Goal: Information Seeking & Learning: Learn about a topic

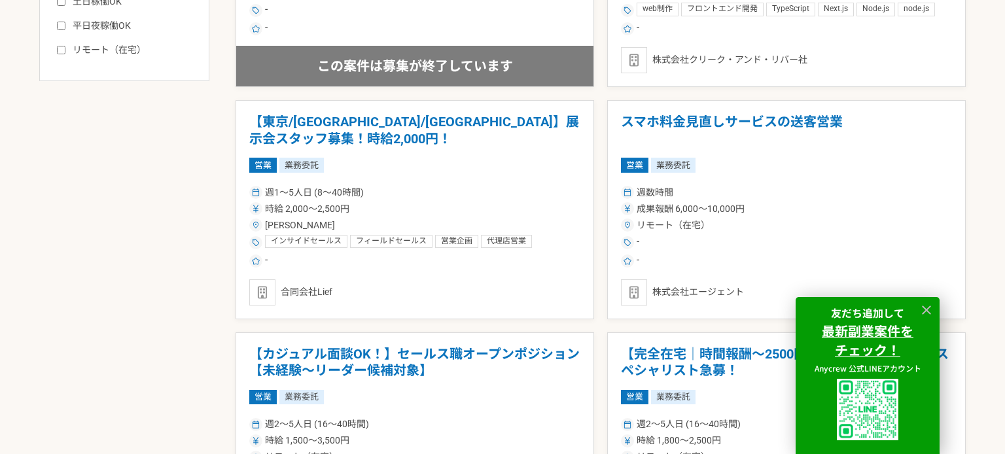
scroll to position [759, 0]
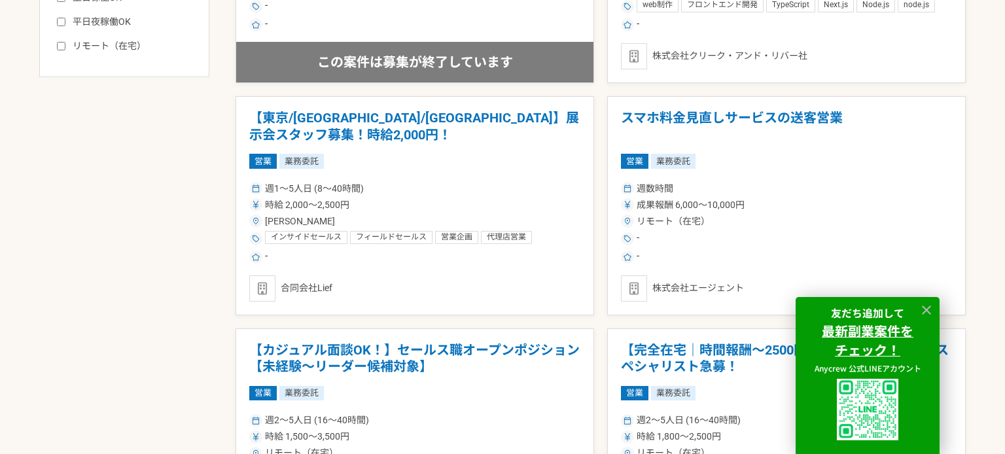
click at [342, 113] on h1 "【東京/[GEOGRAPHIC_DATA]/[GEOGRAPHIC_DATA]】展示会スタッフ募集！時給2,000円！" at bounding box center [414, 126] width 331 height 33
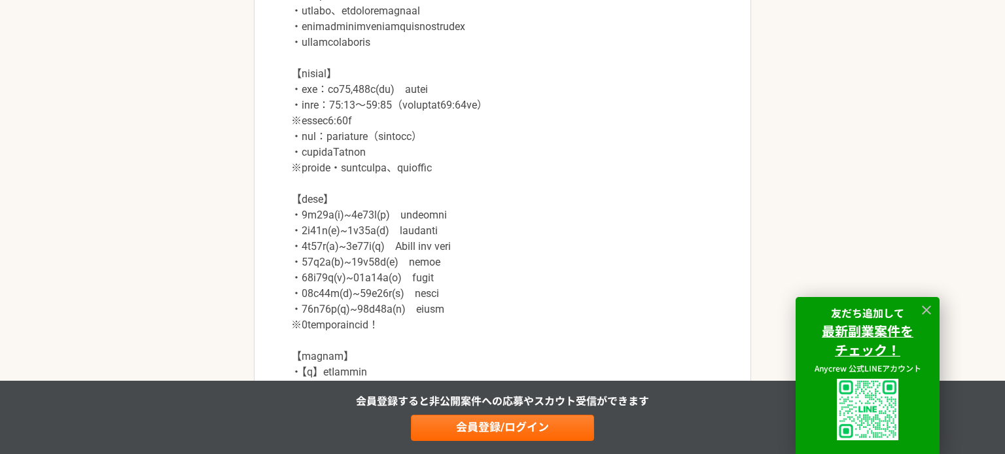
scroll to position [1258, 0]
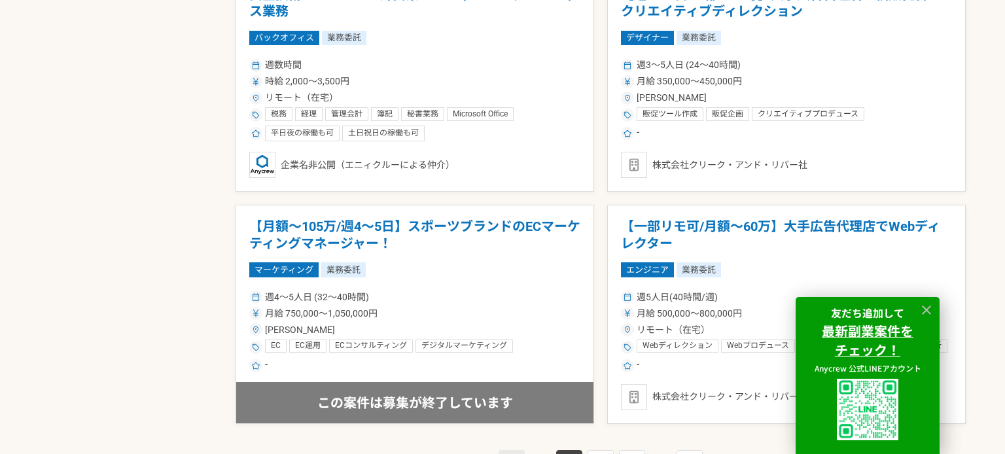
scroll to position [2385, 0]
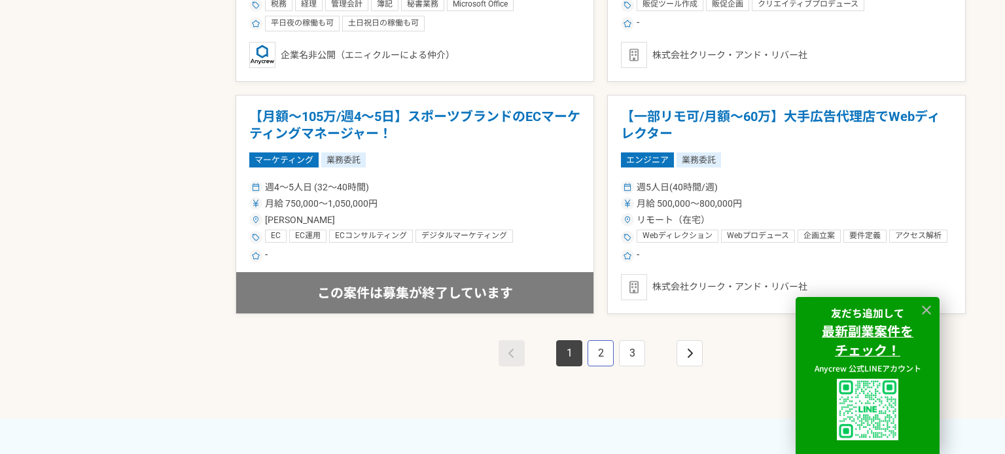
click at [601, 347] on link "2" at bounding box center [601, 353] width 26 height 26
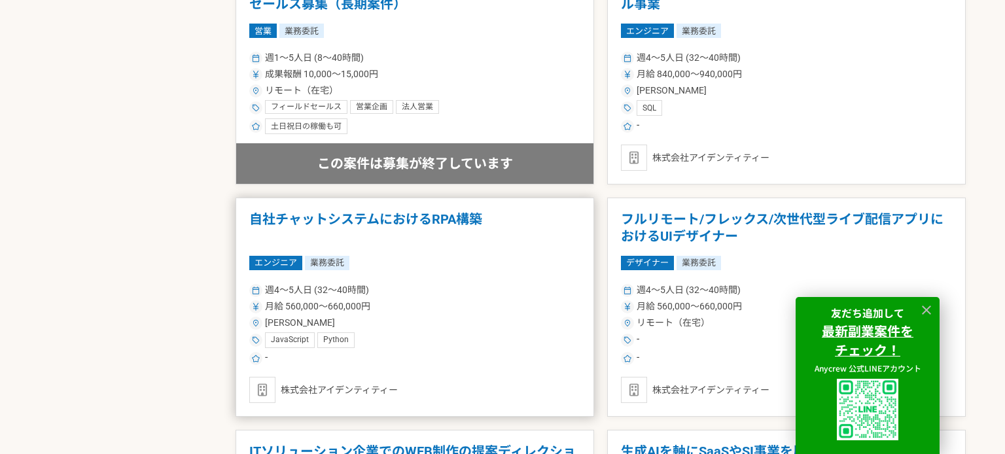
scroll to position [1587, 0]
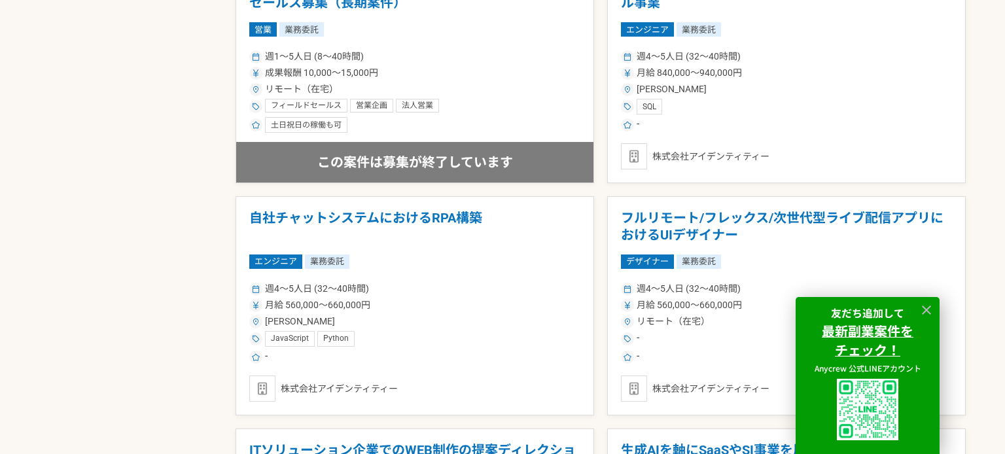
click at [183, 261] on div "募集中の案件のみ表示 職種 エンジニア デザイナー ライター 営業 マーケティング 企画・事業開発 バックオフィス その他 稼働時間 週1人日（8時間）以下 …" at bounding box center [502, 10] width 927 height 2413
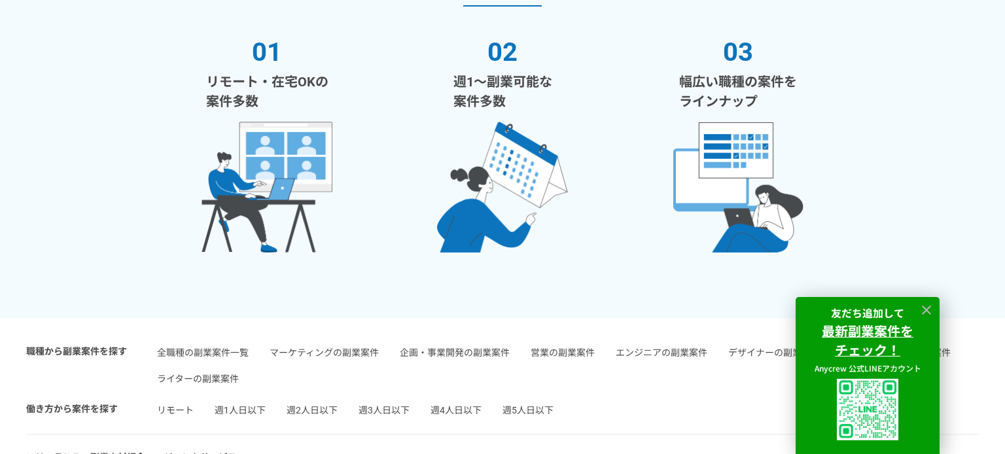
scroll to position [3048, 0]
